Goal: Task Accomplishment & Management: Use online tool/utility

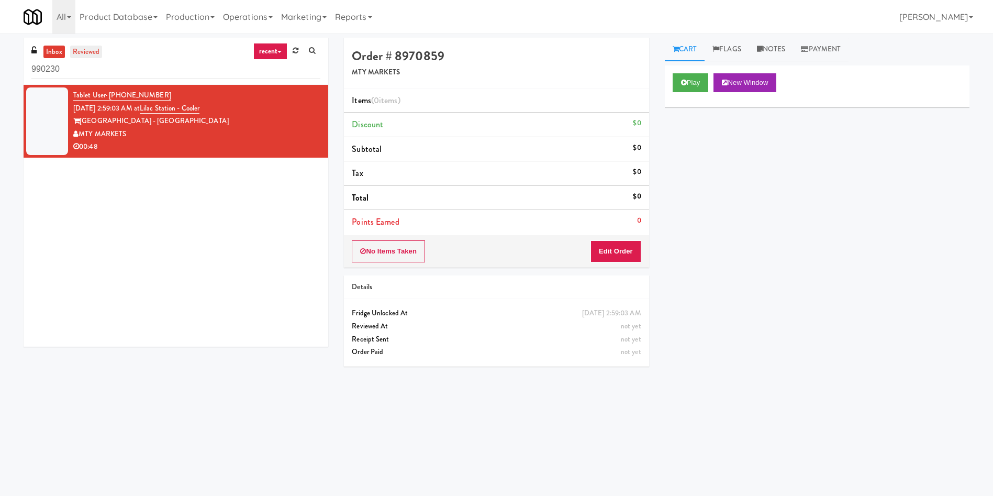
click at [90, 46] on link "reviewed" at bounding box center [86, 52] width 32 height 13
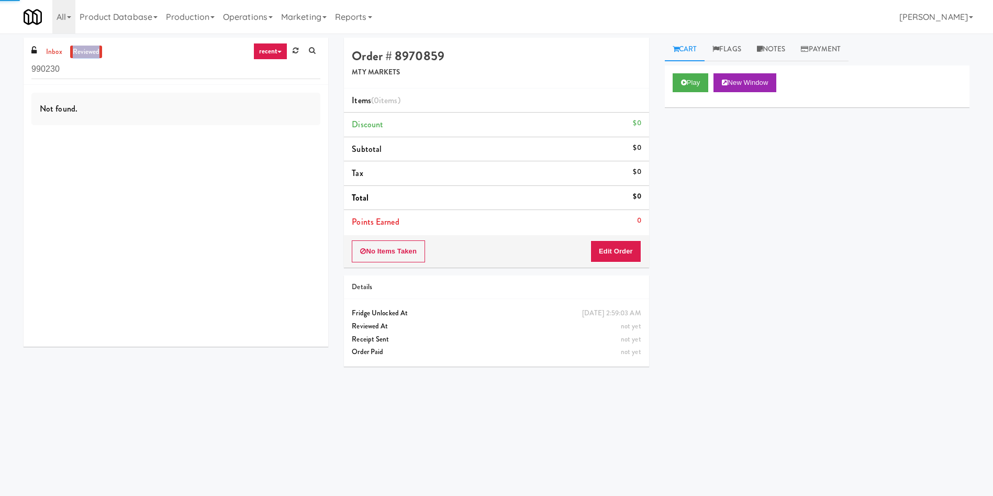
click at [90, 46] on link "reviewed" at bounding box center [86, 52] width 32 height 13
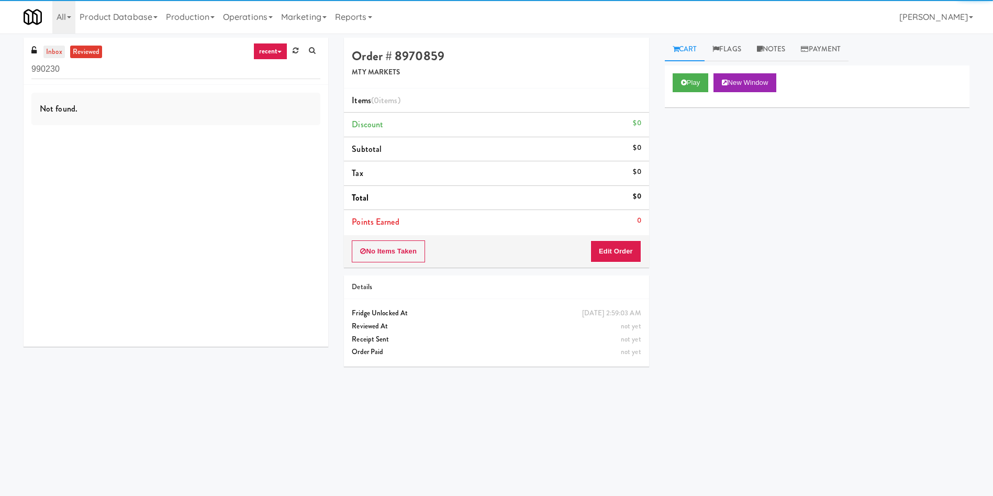
click at [57, 51] on link "inbox" at bounding box center [53, 52] width 21 height 13
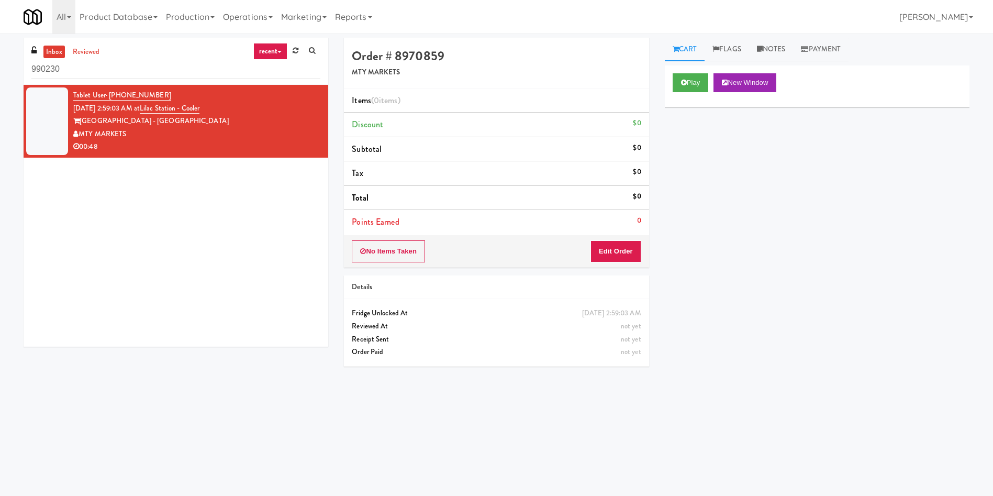
drag, startPoint x: 233, startPoint y: 111, endPoint x: 151, endPoint y: 110, distance: 81.7
click at [151, 110] on div "Tablet User · (224) 370-0252 [DATE] 2:59:03 AM at [GEOGRAPHIC_DATA] - [GEOGRAPH…" at bounding box center [196, 121] width 247 height 64
copy span "Lilac Station - Cooler"
drag, startPoint x: 133, startPoint y: 64, endPoint x: 0, endPoint y: 71, distance: 133.1
click at [0, 71] on div "inbox reviewed recent all unclear take inventory issue suspicious failed recent…" at bounding box center [496, 248] width 993 height 420
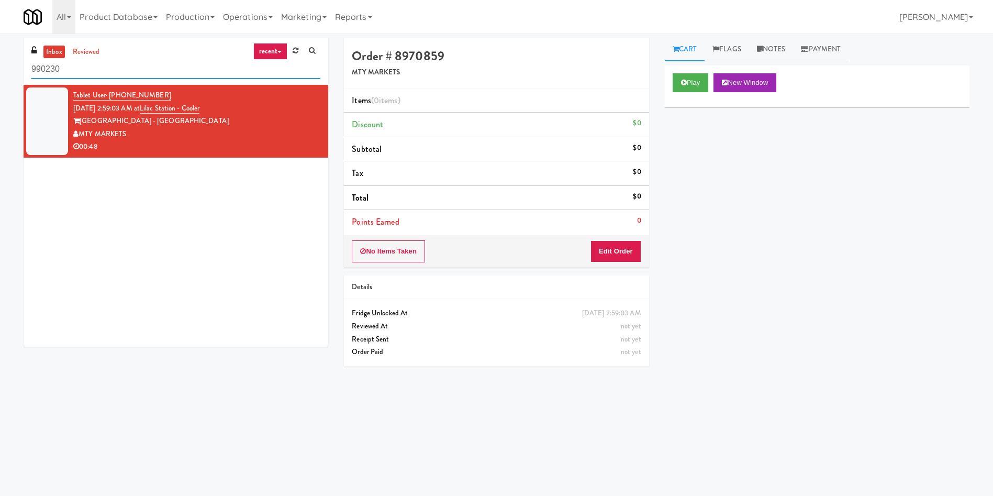
paste input "Lilac Station - Cooler"
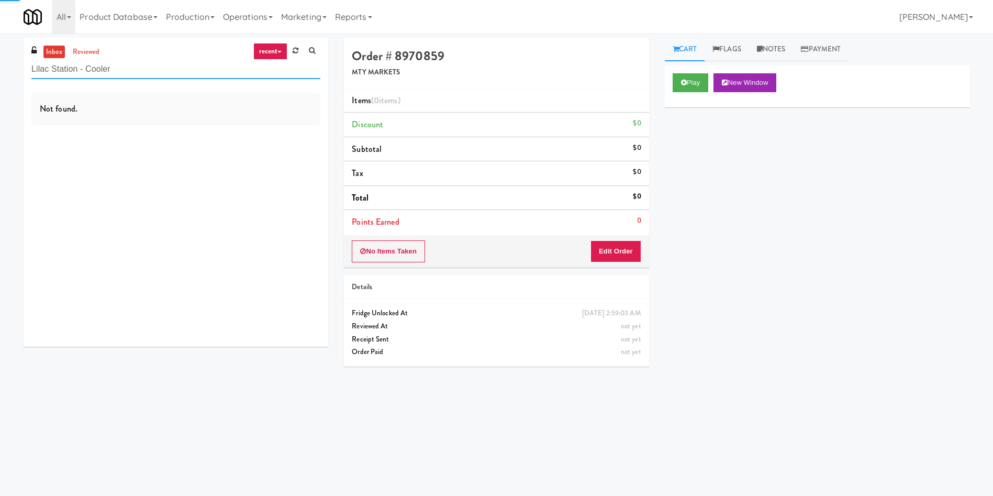
type input "Lilac Station - Cooler"
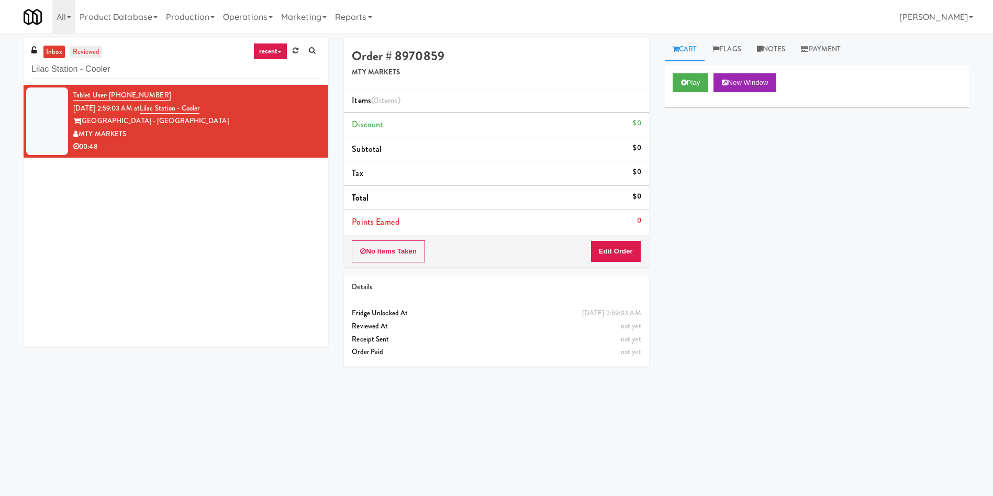
click at [91, 46] on link "reviewed" at bounding box center [86, 52] width 32 height 13
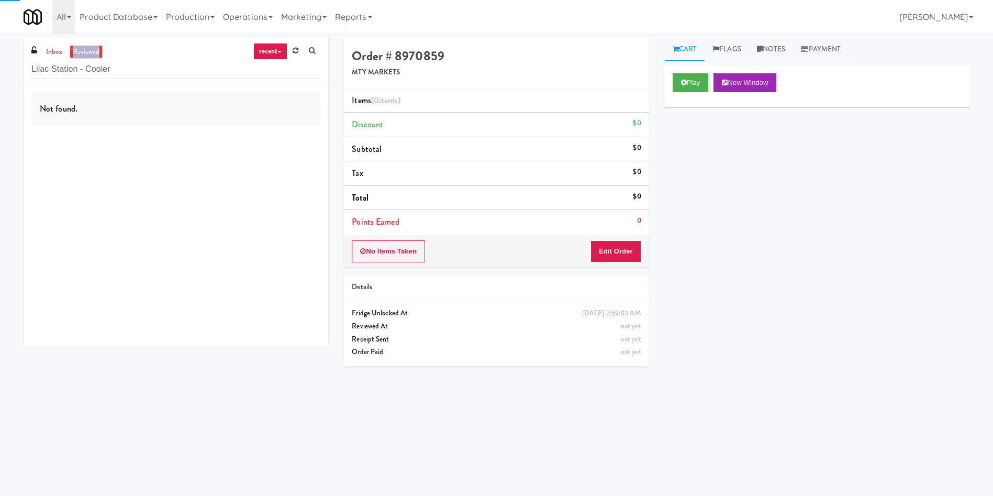
click at [91, 46] on link "reviewed" at bounding box center [86, 52] width 32 height 13
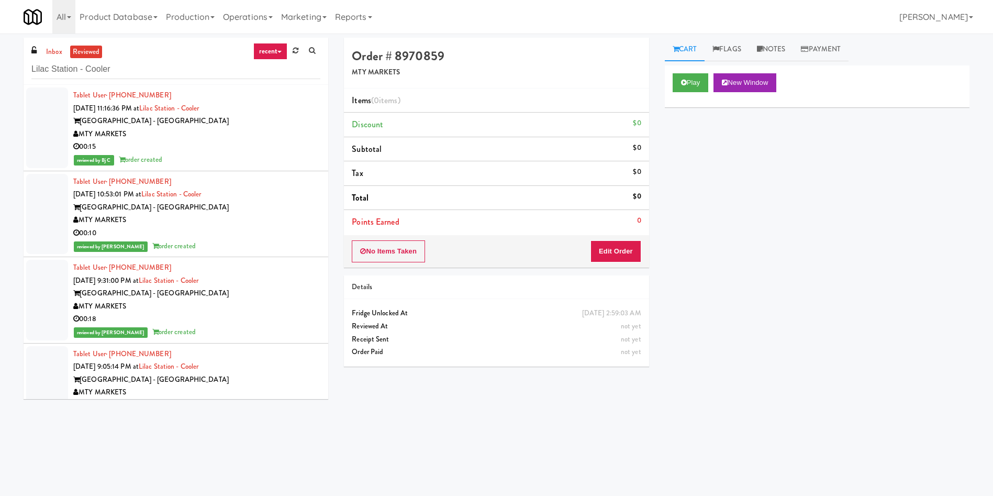
click at [57, 131] on div at bounding box center [47, 127] width 42 height 81
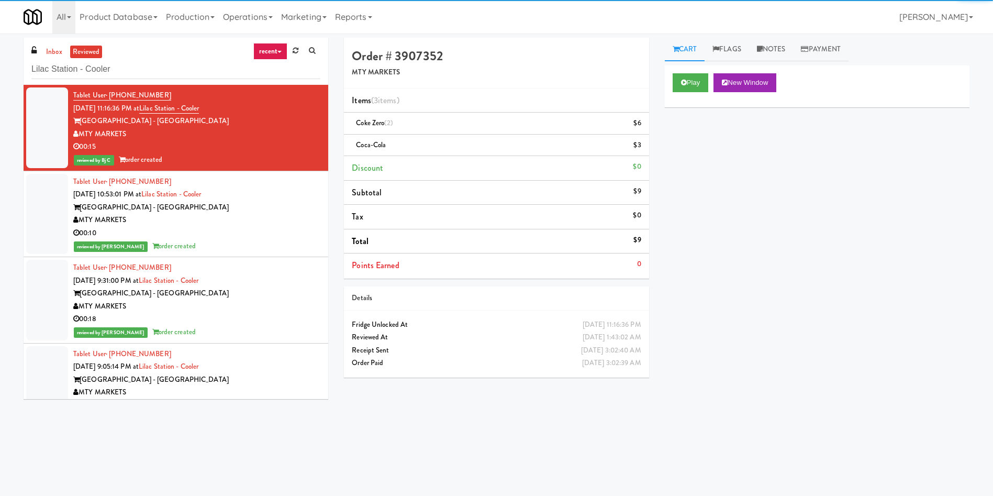
drag, startPoint x: 46, startPoint y: 226, endPoint x: 59, endPoint y: 284, distance: 59.4
click at [47, 226] on div at bounding box center [47, 214] width 42 height 81
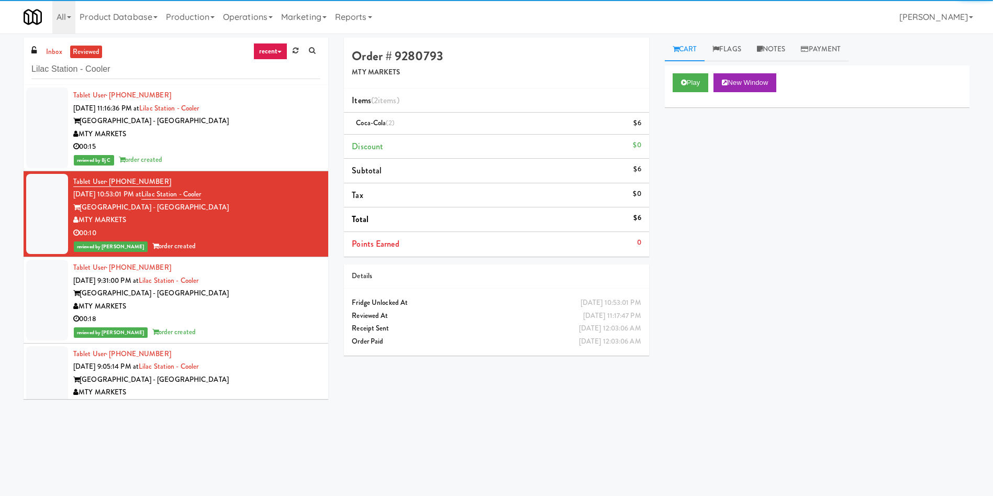
click at [54, 299] on div at bounding box center [47, 300] width 42 height 81
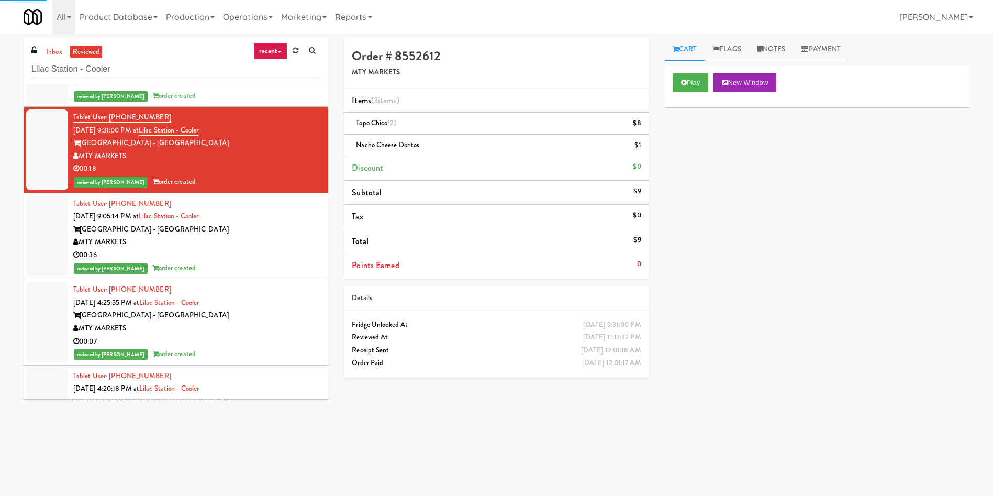
scroll to position [157, 0]
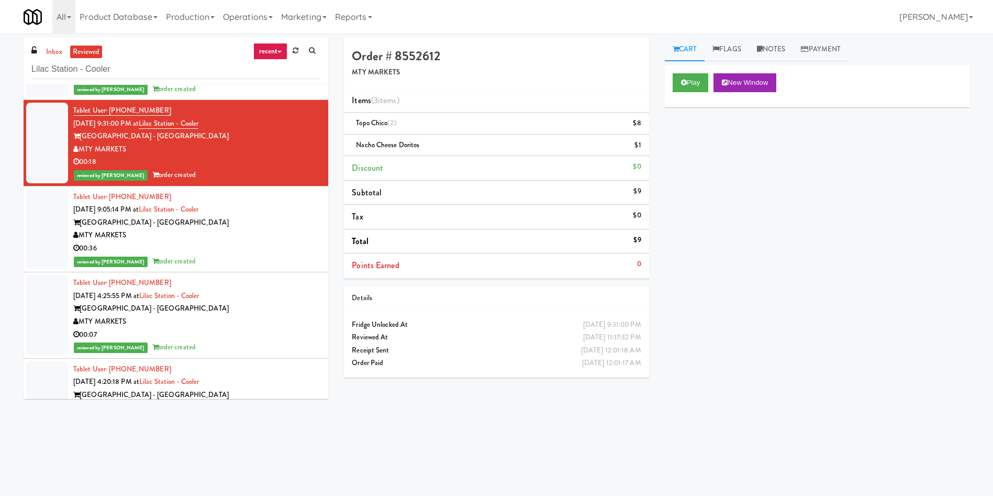
click at [38, 247] on div at bounding box center [47, 229] width 42 height 81
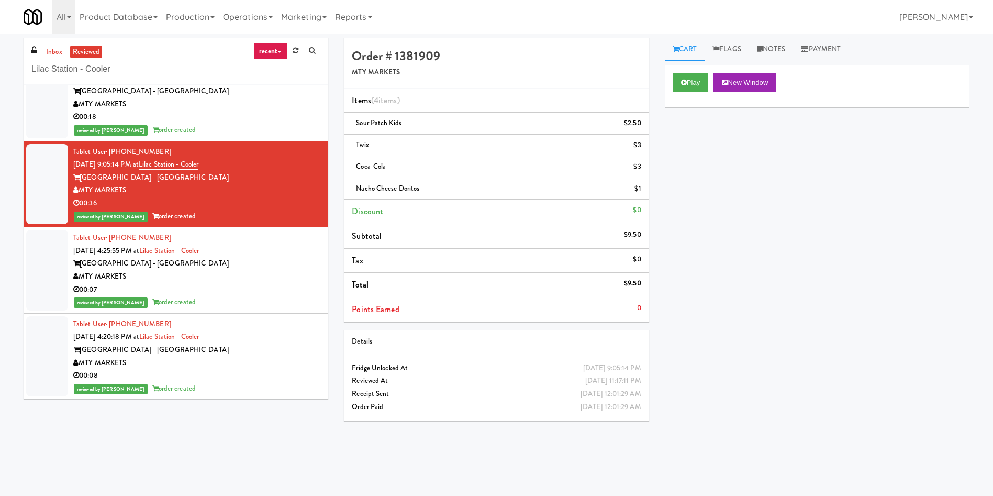
scroll to position [236, 0]
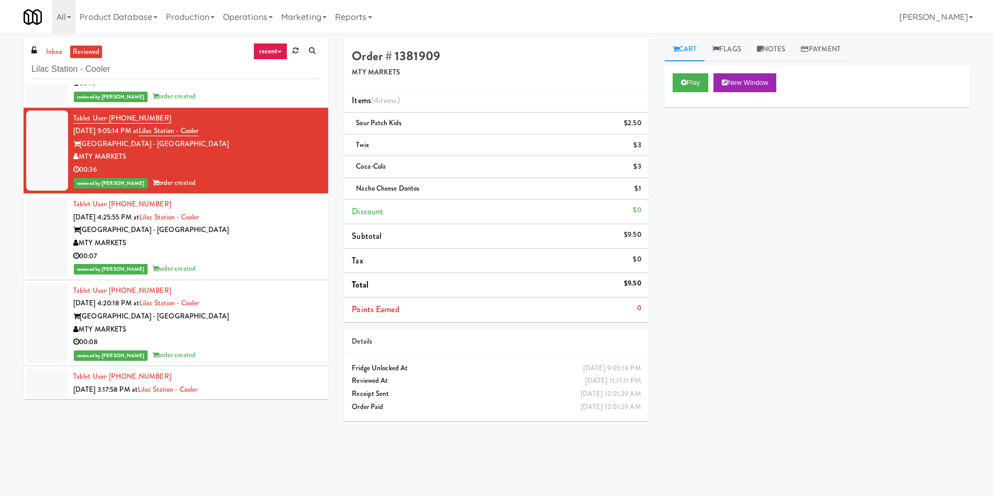
click at [52, 252] on div at bounding box center [47, 236] width 42 height 81
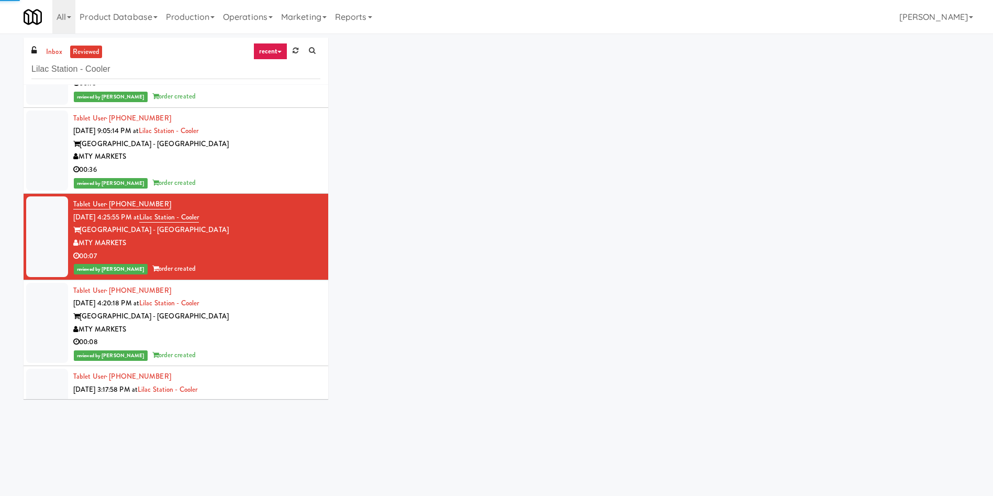
scroll to position [314, 0]
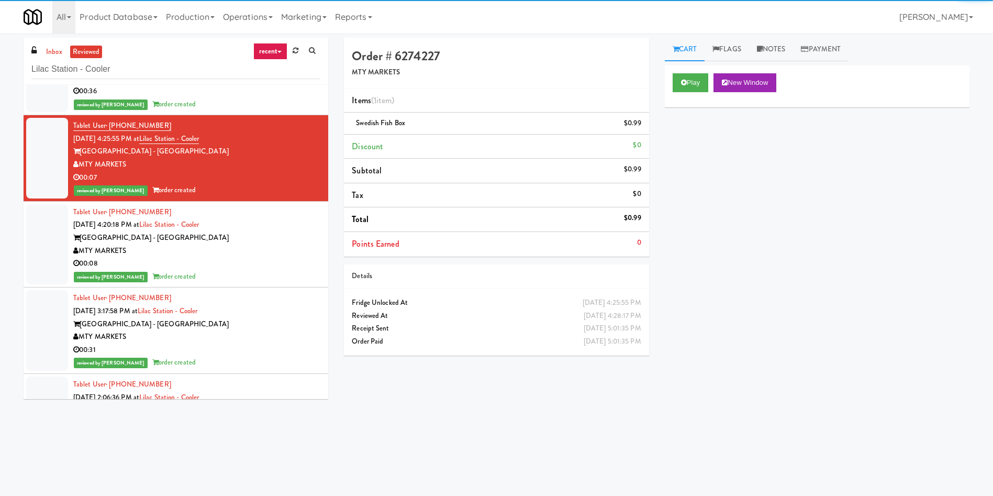
click at [44, 249] on div at bounding box center [47, 244] width 42 height 81
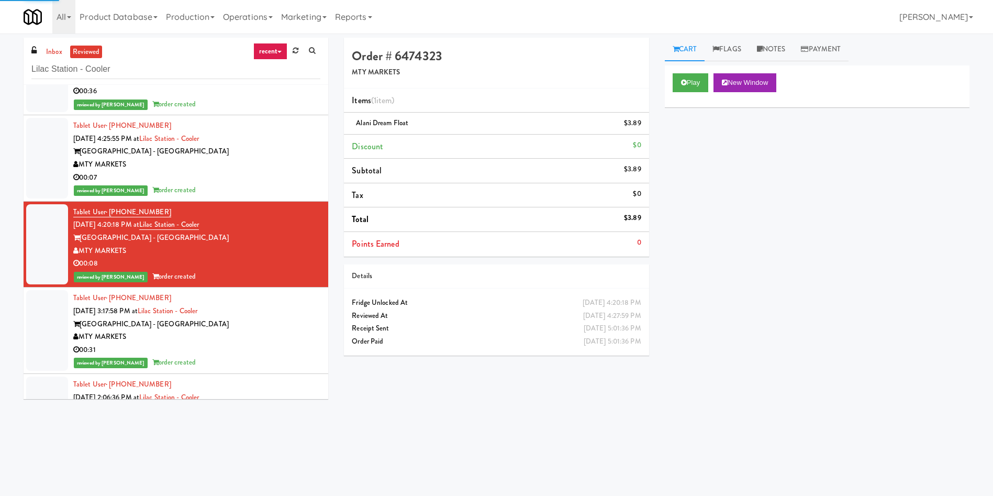
click at [47, 326] on div at bounding box center [47, 330] width 42 height 81
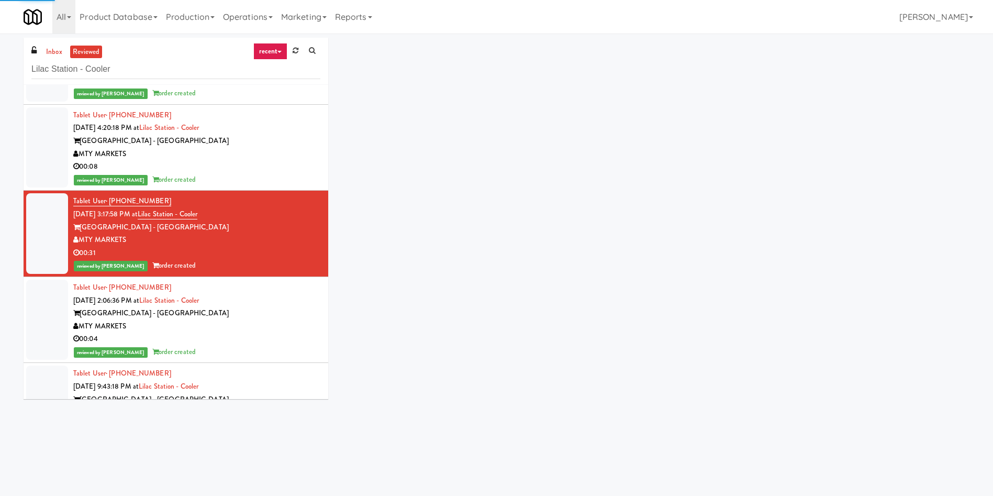
scroll to position [471, 0]
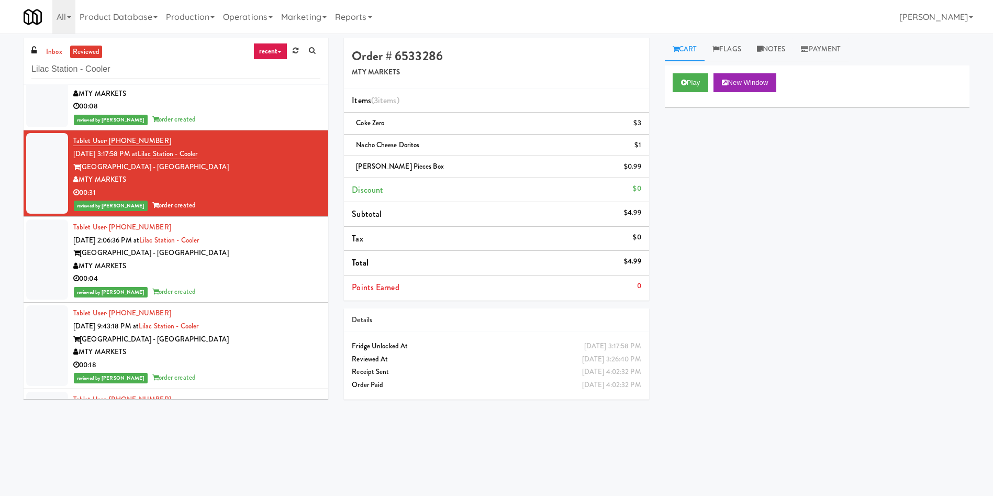
drag, startPoint x: 64, startPoint y: 262, endPoint x: 110, endPoint y: 280, distance: 50.1
click at [64, 262] on div at bounding box center [47, 259] width 42 height 81
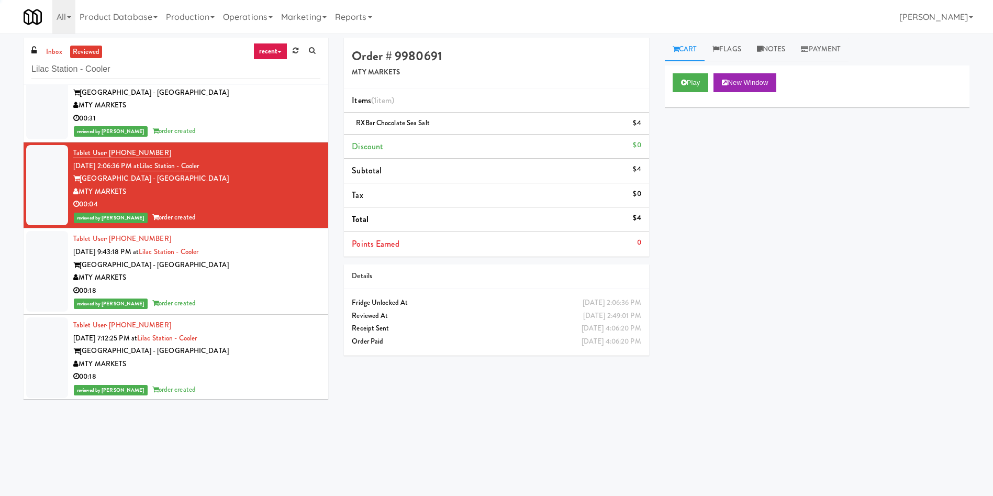
scroll to position [550, 0]
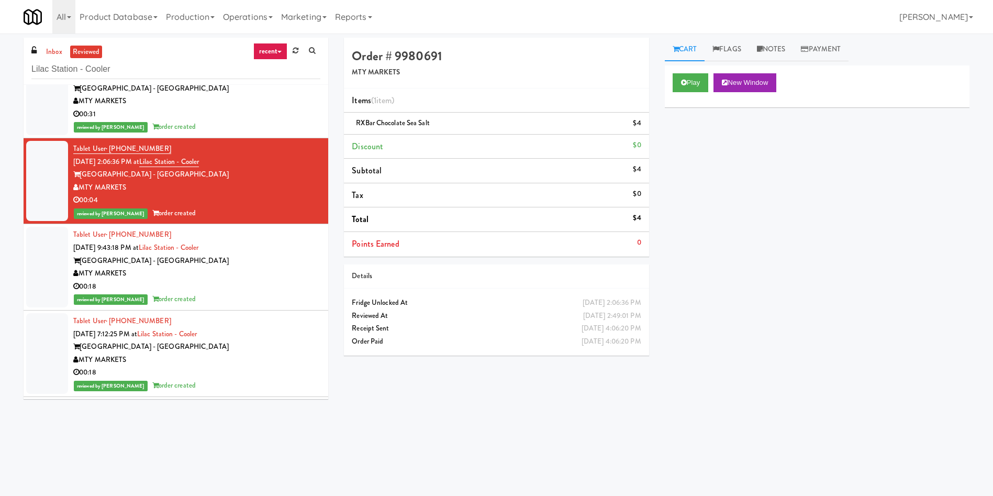
click at [58, 275] on div at bounding box center [47, 267] width 42 height 81
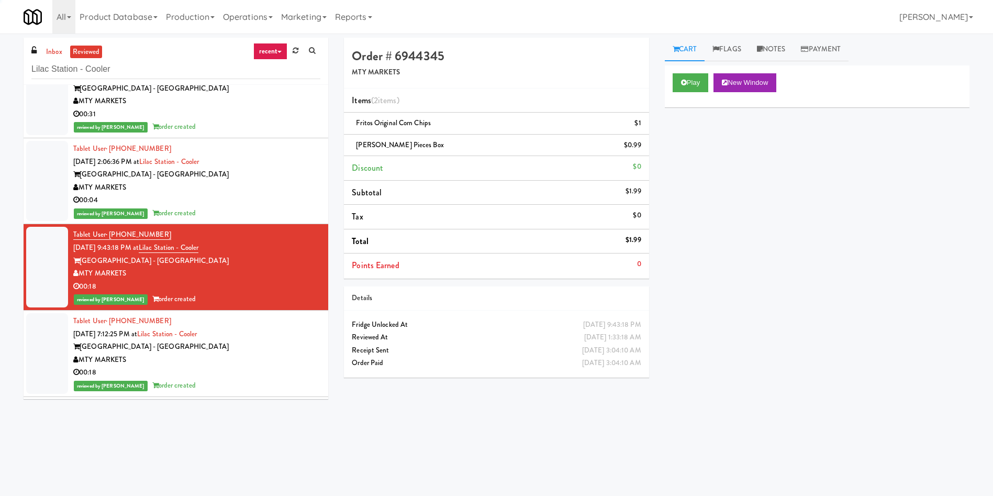
drag, startPoint x: 65, startPoint y: 347, endPoint x: 72, endPoint y: 343, distance: 7.5
click at [65, 346] on div at bounding box center [47, 353] width 42 height 81
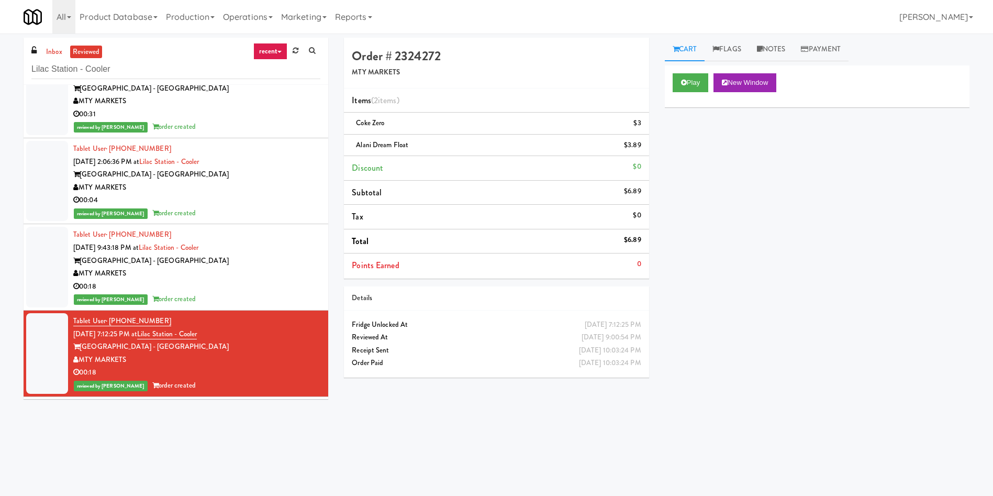
click at [57, 250] on div at bounding box center [47, 267] width 42 height 81
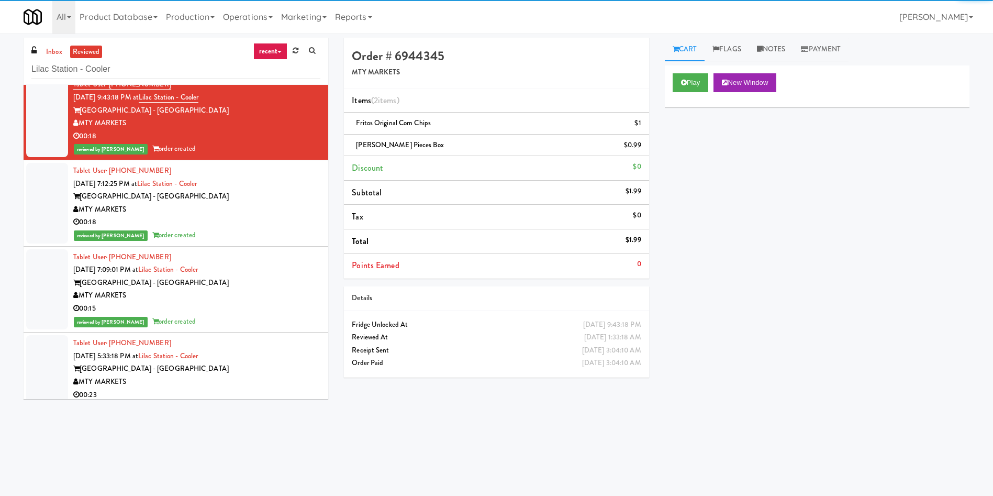
scroll to position [707, 0]
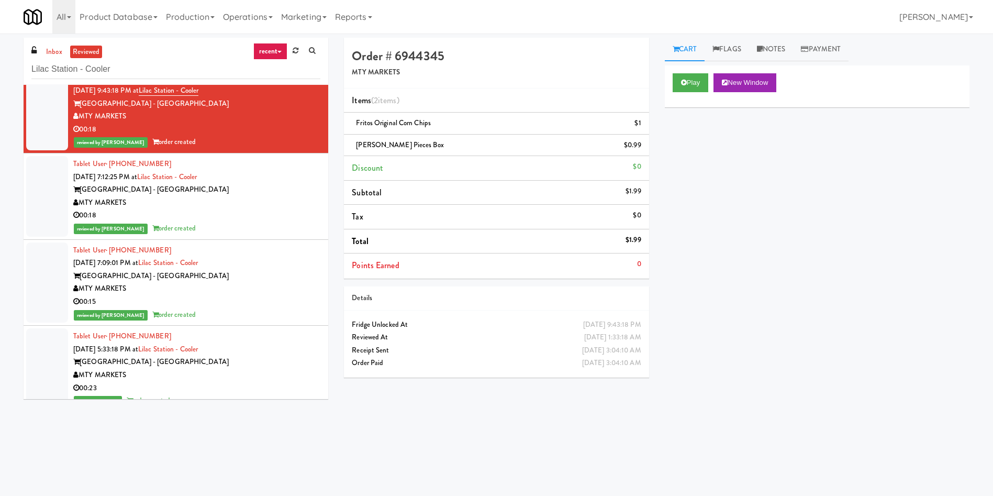
click at [29, 267] on div at bounding box center [47, 282] width 42 height 81
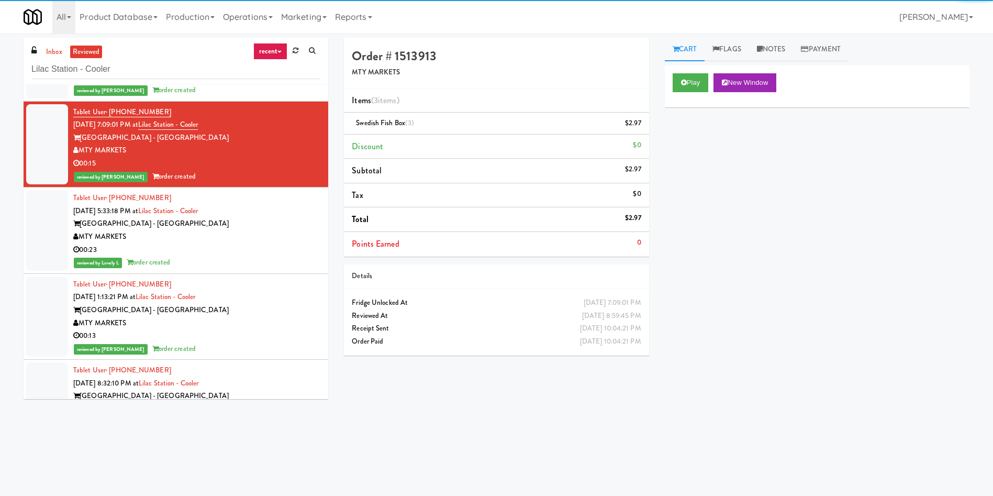
scroll to position [942, 0]
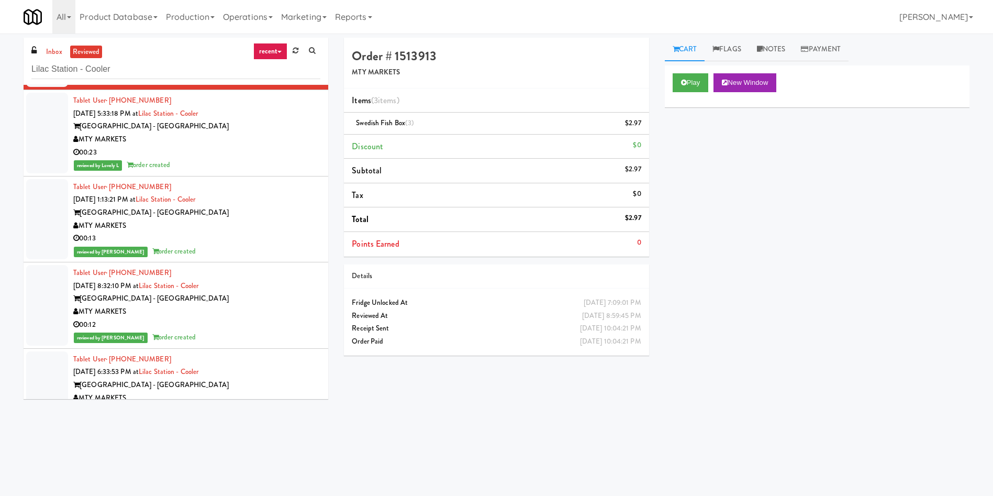
click at [52, 159] on div at bounding box center [47, 133] width 42 height 81
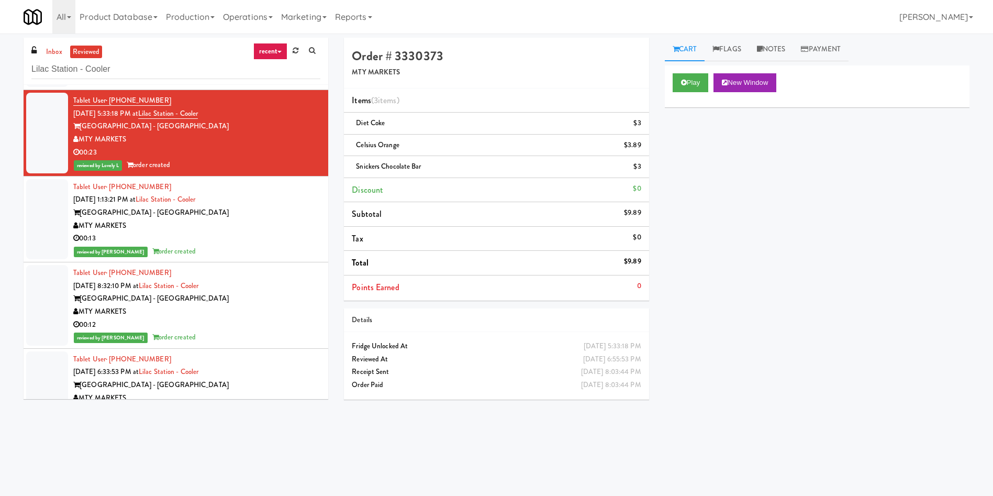
click at [50, 221] on div at bounding box center [47, 219] width 42 height 81
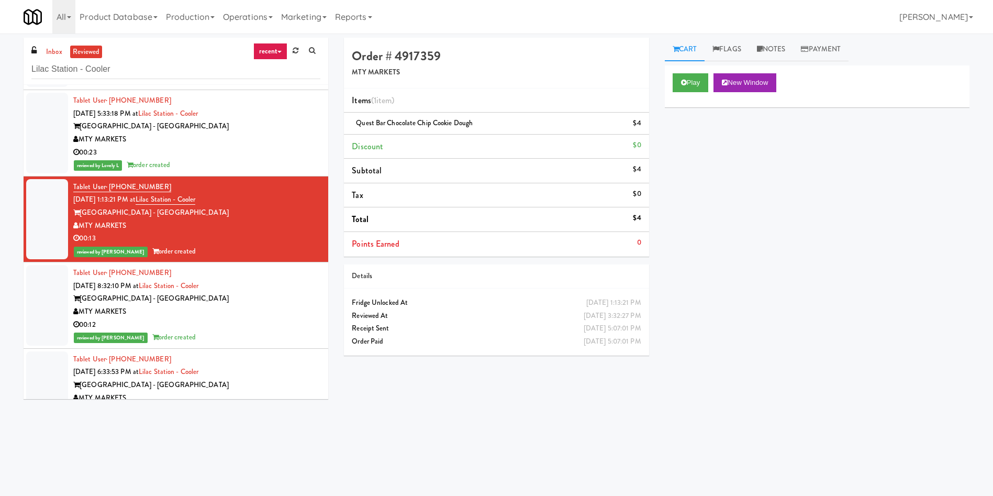
click at [13, 310] on div "inbox reviewed recent all unclear take inventory issue suspicious failed recent…" at bounding box center [496, 248] width 993 height 420
click at [81, 303] on div "[GEOGRAPHIC_DATA] - [GEOGRAPHIC_DATA]" at bounding box center [196, 298] width 247 height 13
